Goal: Book appointment/travel/reservation

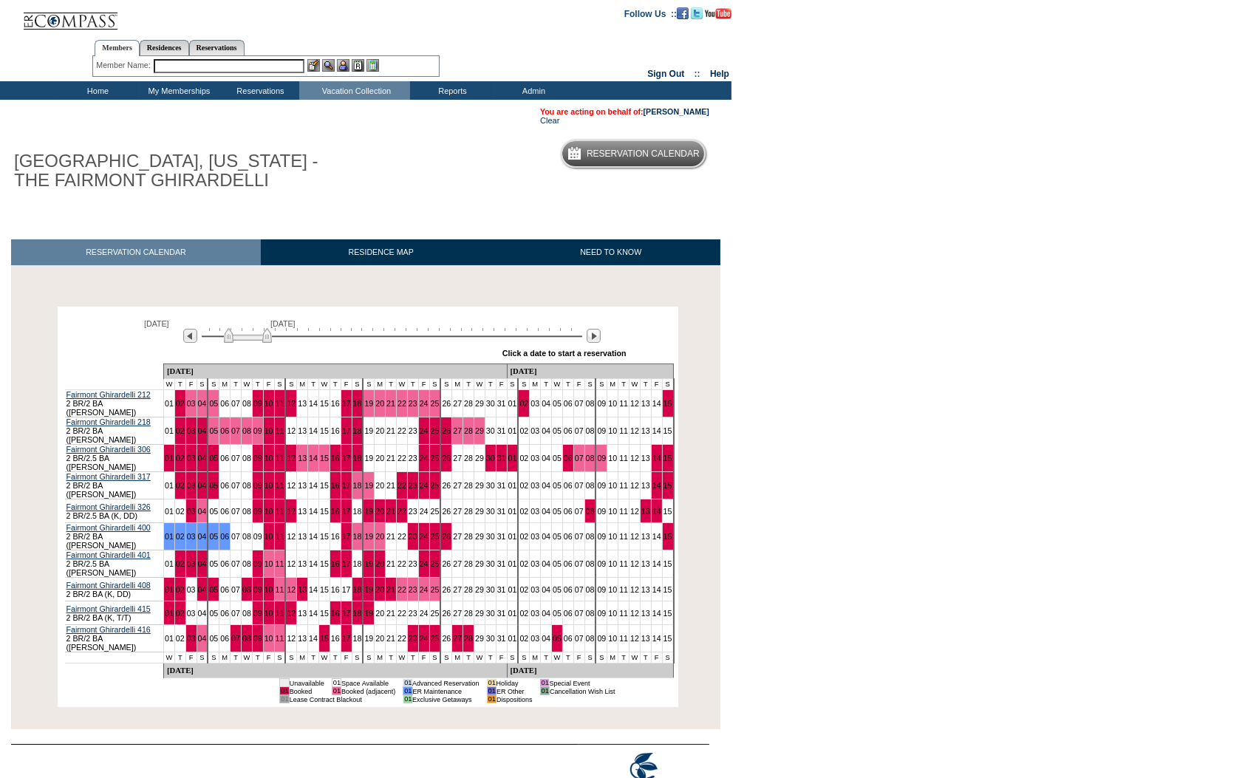
drag, startPoint x: 227, startPoint y: 339, endPoint x: 255, endPoint y: 337, distance: 28.2
click at [255, 338] on img at bounding box center [248, 335] width 48 height 15
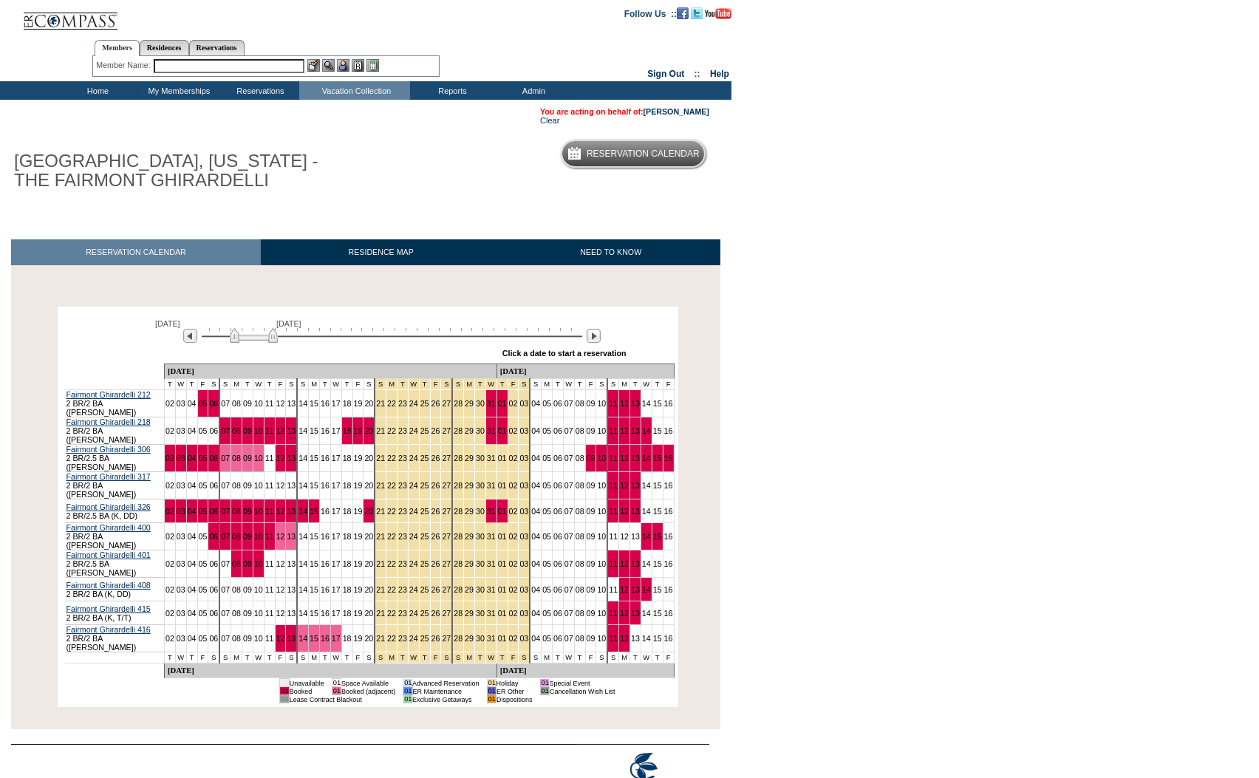
click at [266, 338] on img at bounding box center [254, 335] width 48 height 15
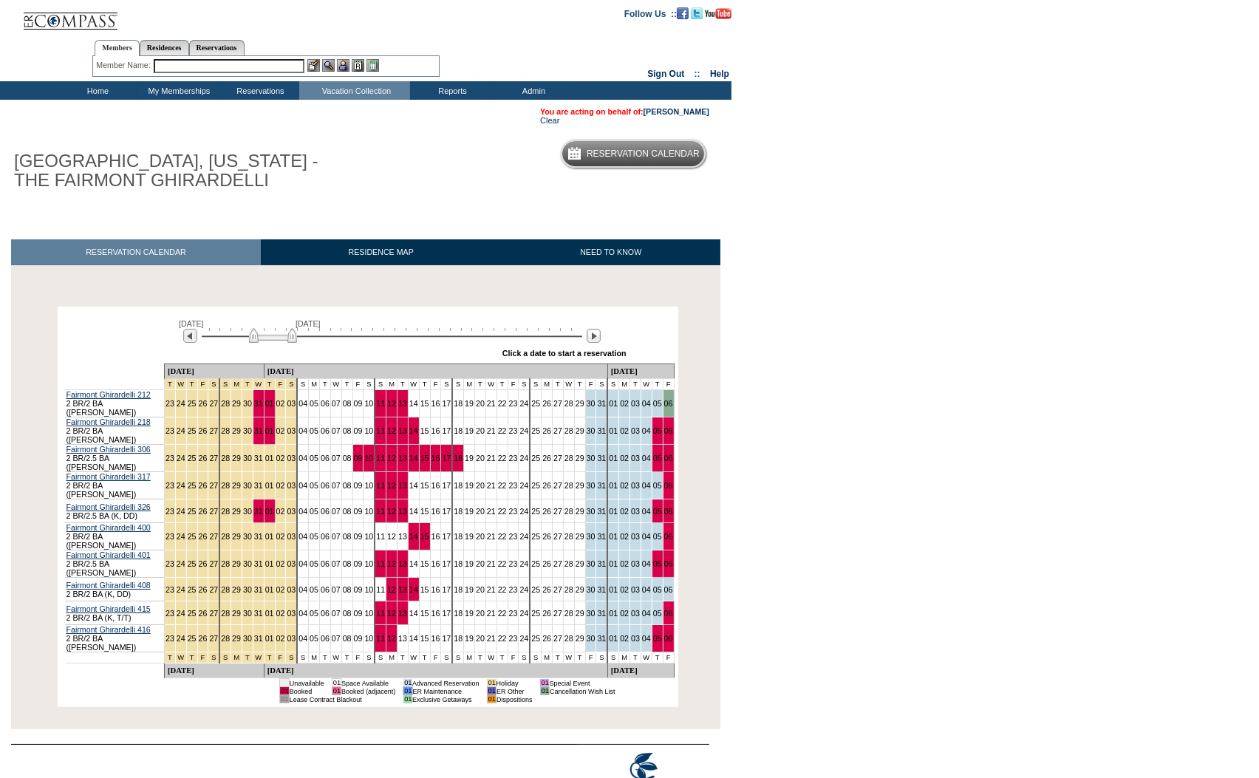
drag, startPoint x: 266, startPoint y: 337, endPoint x: 276, endPoint y: 338, distance: 9.6
click at [276, 338] on img at bounding box center [273, 335] width 48 height 15
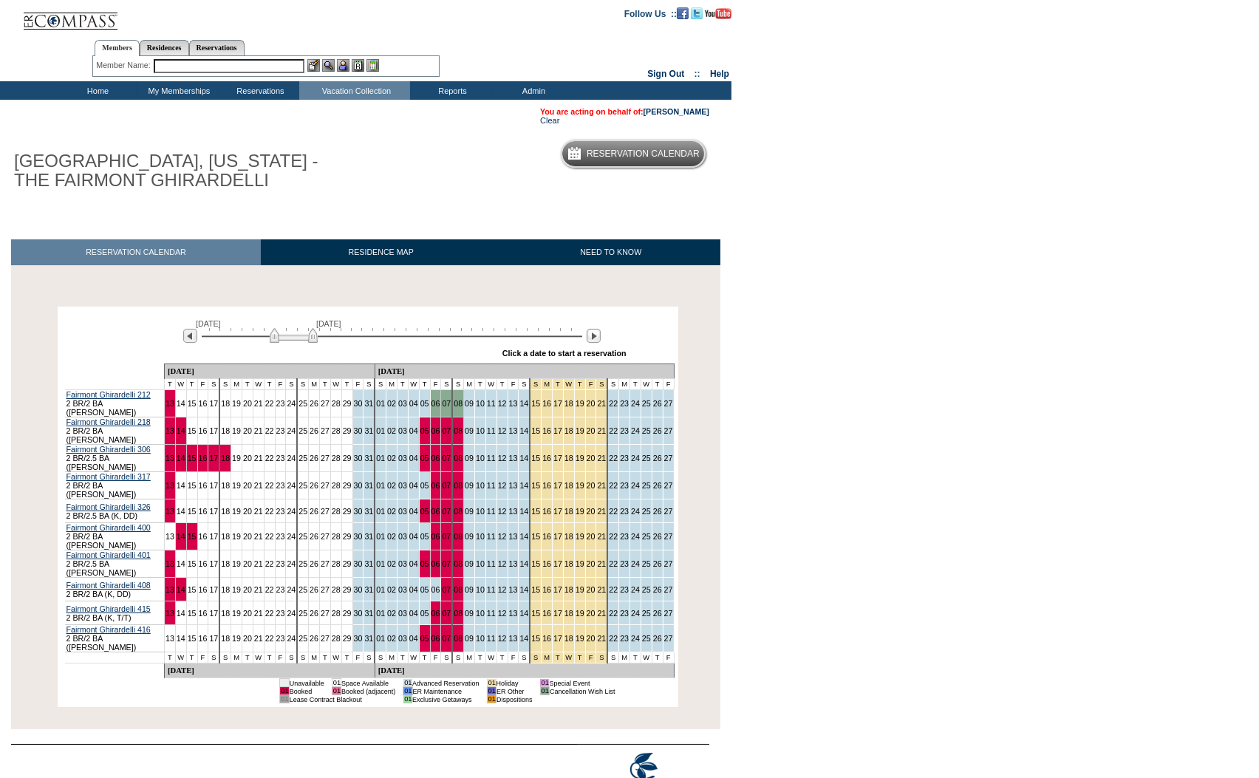
drag, startPoint x: 256, startPoint y: 340, endPoint x: 276, endPoint y: 340, distance: 20.7
click at [276, 340] on img at bounding box center [294, 335] width 48 height 15
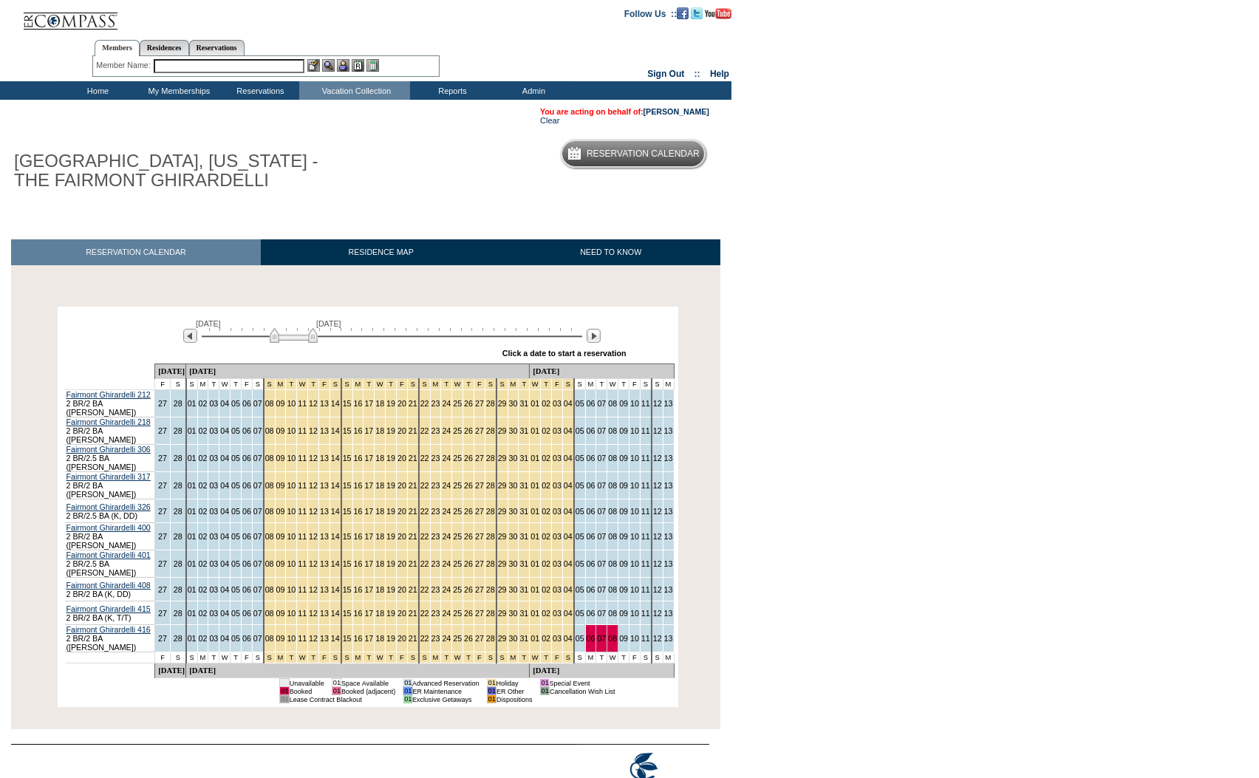
click at [277, 340] on img at bounding box center [294, 335] width 48 height 15
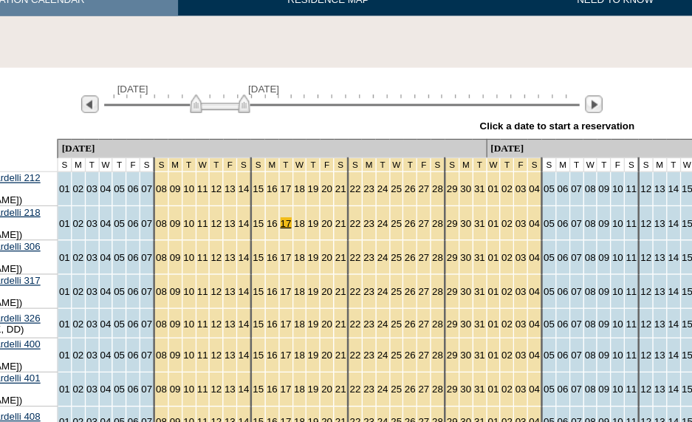
scroll to position [253, 50]
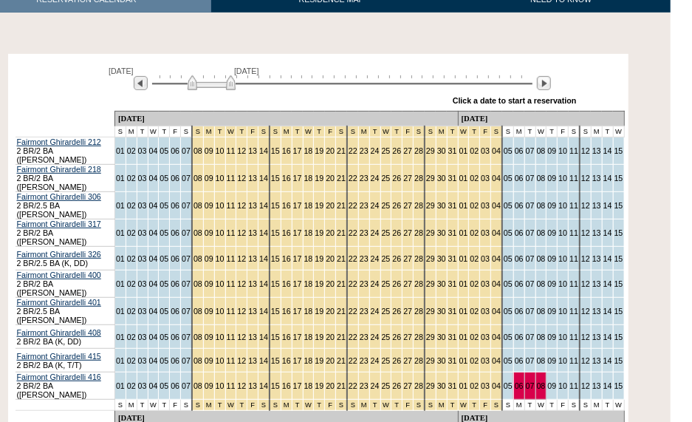
drag, startPoint x: 250, startPoint y: 83, endPoint x: 217, endPoint y: 84, distance: 33.3
click at [217, 84] on img at bounding box center [212, 82] width 48 height 15
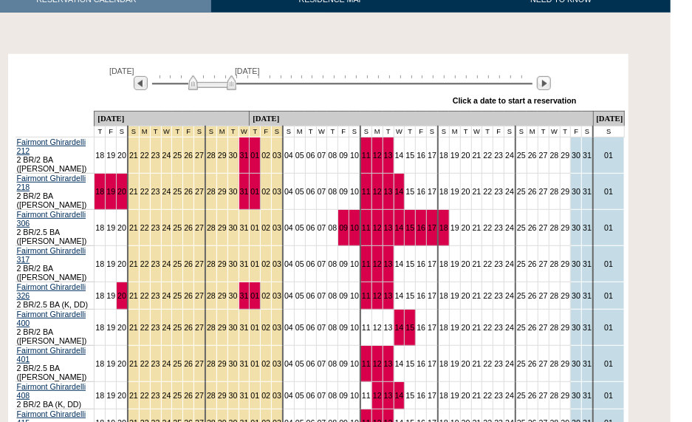
click at [219, 87] on img at bounding box center [212, 82] width 48 height 15
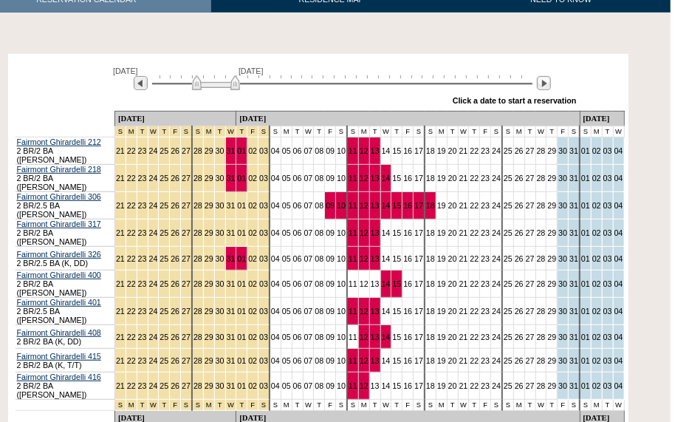
click at [204, 87] on img at bounding box center [216, 82] width 48 height 15
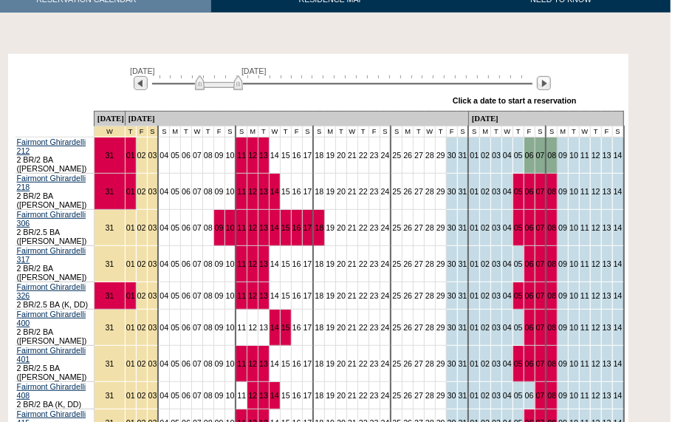
drag, startPoint x: 210, startPoint y: 83, endPoint x: 221, endPoint y: 83, distance: 11.1
click at [221, 83] on img at bounding box center [219, 82] width 48 height 15
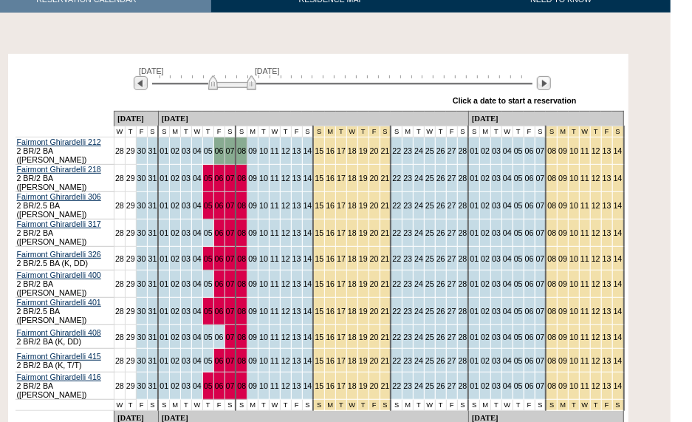
click at [227, 84] on img at bounding box center [232, 82] width 48 height 15
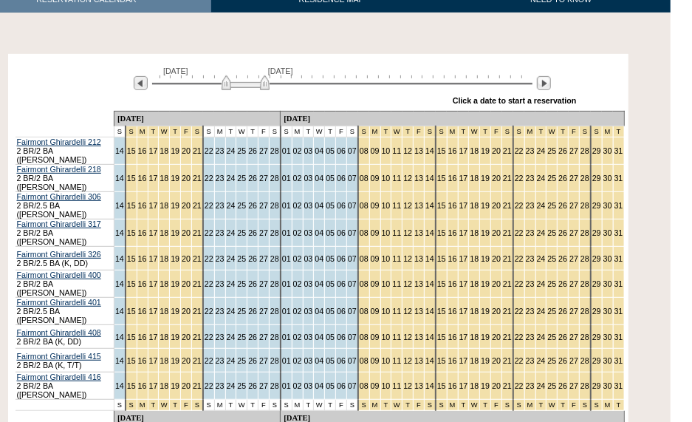
drag, startPoint x: 225, startPoint y: 85, endPoint x: 233, endPoint y: 86, distance: 7.5
click at [233, 86] on img at bounding box center [246, 82] width 48 height 15
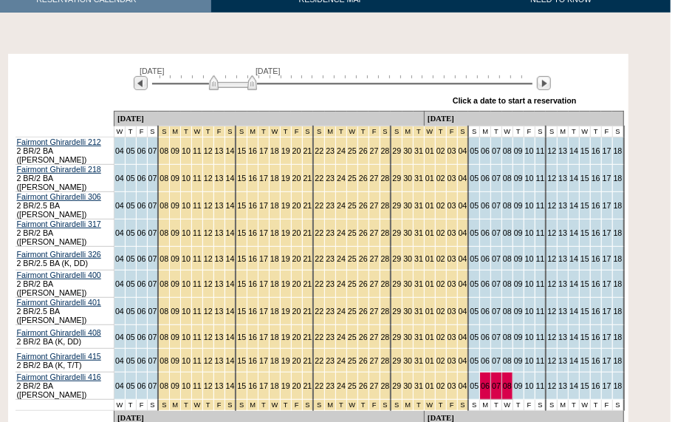
drag, startPoint x: 248, startPoint y: 86, endPoint x: 229, endPoint y: 86, distance: 18.5
click at [229, 86] on img at bounding box center [233, 82] width 48 height 15
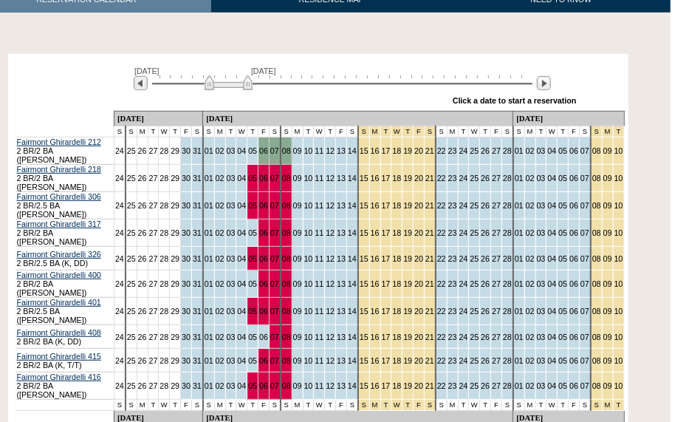
click at [220, 86] on img at bounding box center [229, 82] width 48 height 15
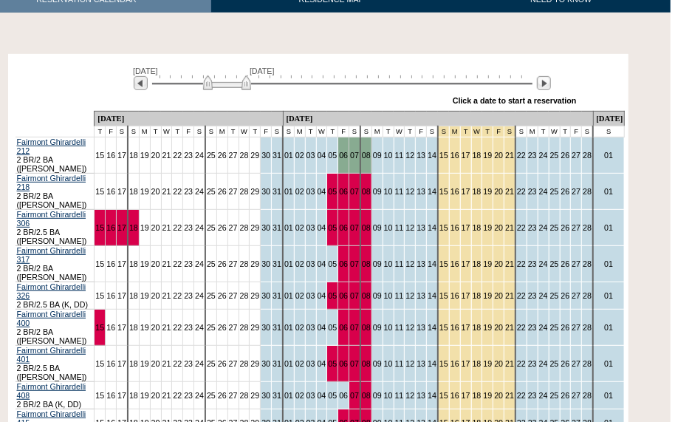
click at [225, 86] on img at bounding box center [227, 82] width 48 height 15
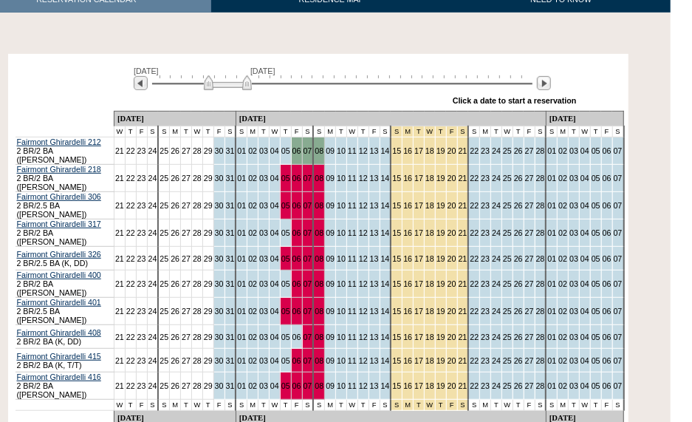
click at [229, 85] on img at bounding box center [228, 82] width 48 height 15
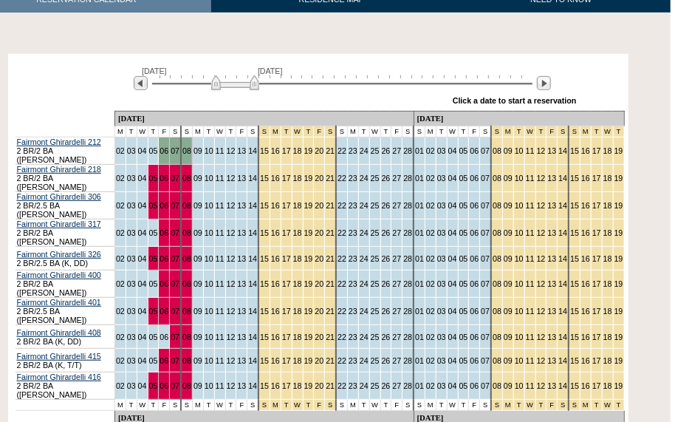
click at [234, 85] on img at bounding box center [235, 82] width 48 height 15
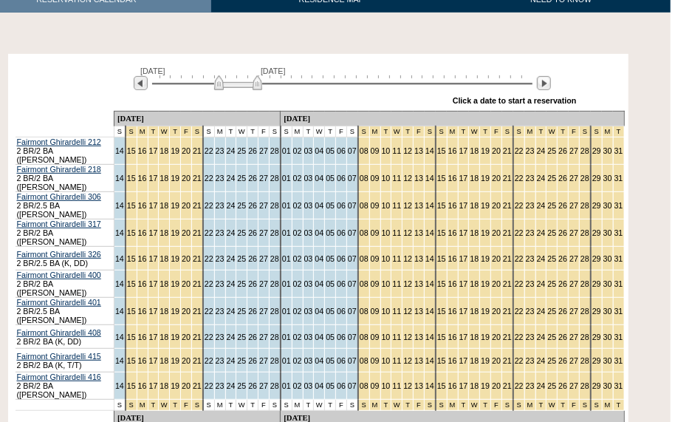
click at [240, 83] on img at bounding box center [238, 82] width 48 height 15
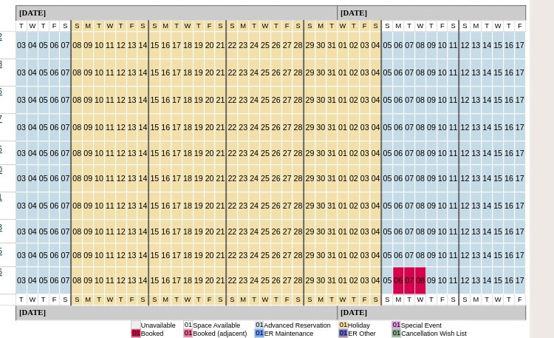
scroll to position [352, 149]
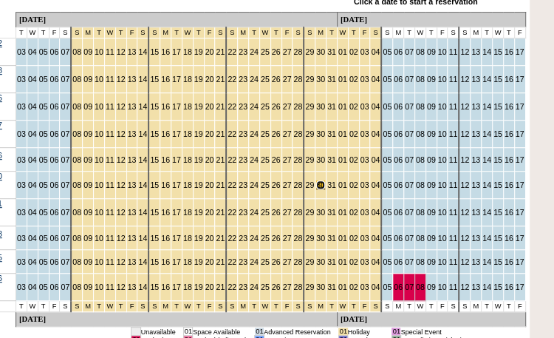
click at [316, 180] on link "30" at bounding box center [320, 184] width 9 height 9
